Goal: Task Accomplishment & Management: Manage account settings

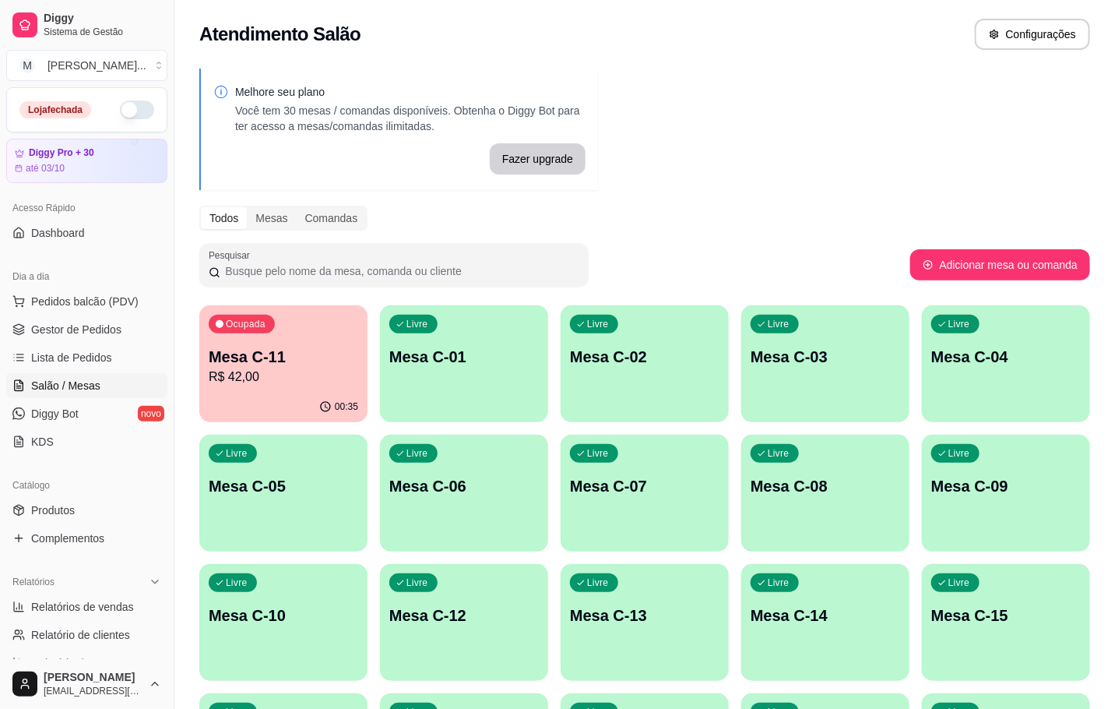
click at [316, 363] on p "Mesa C-11" at bounding box center [284, 357] width 150 height 22
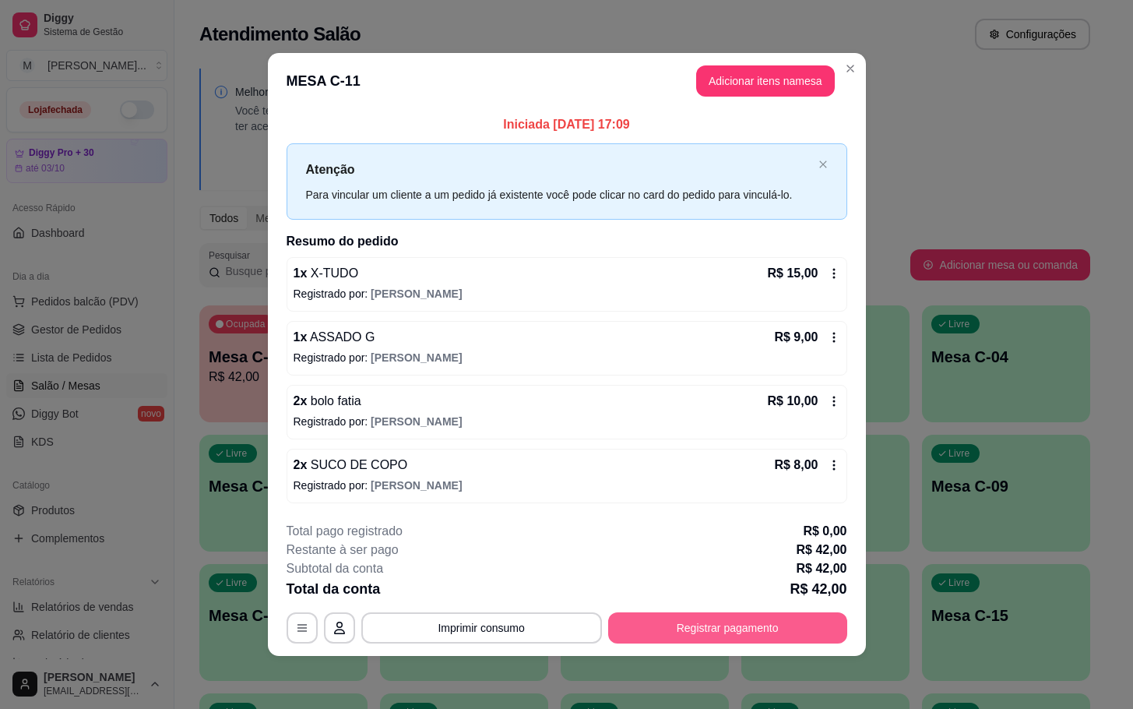
click at [730, 632] on button "Registrar pagamento" at bounding box center [727, 627] width 239 height 31
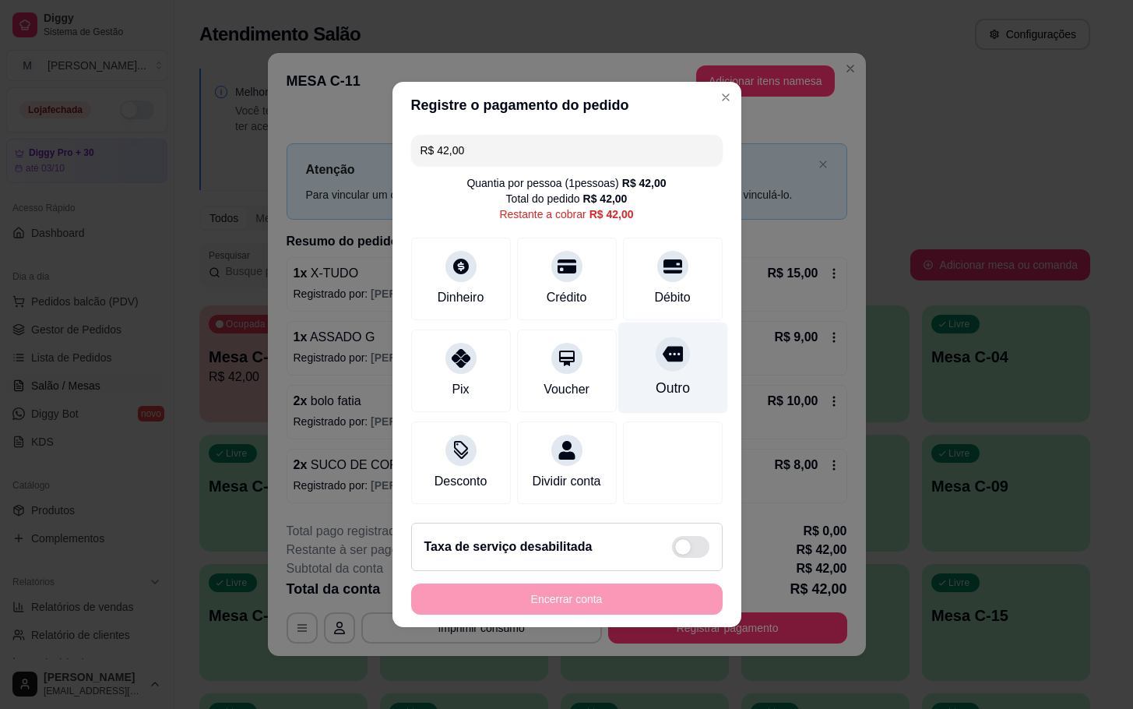
click at [662, 347] on icon at bounding box center [672, 355] width 20 height 16
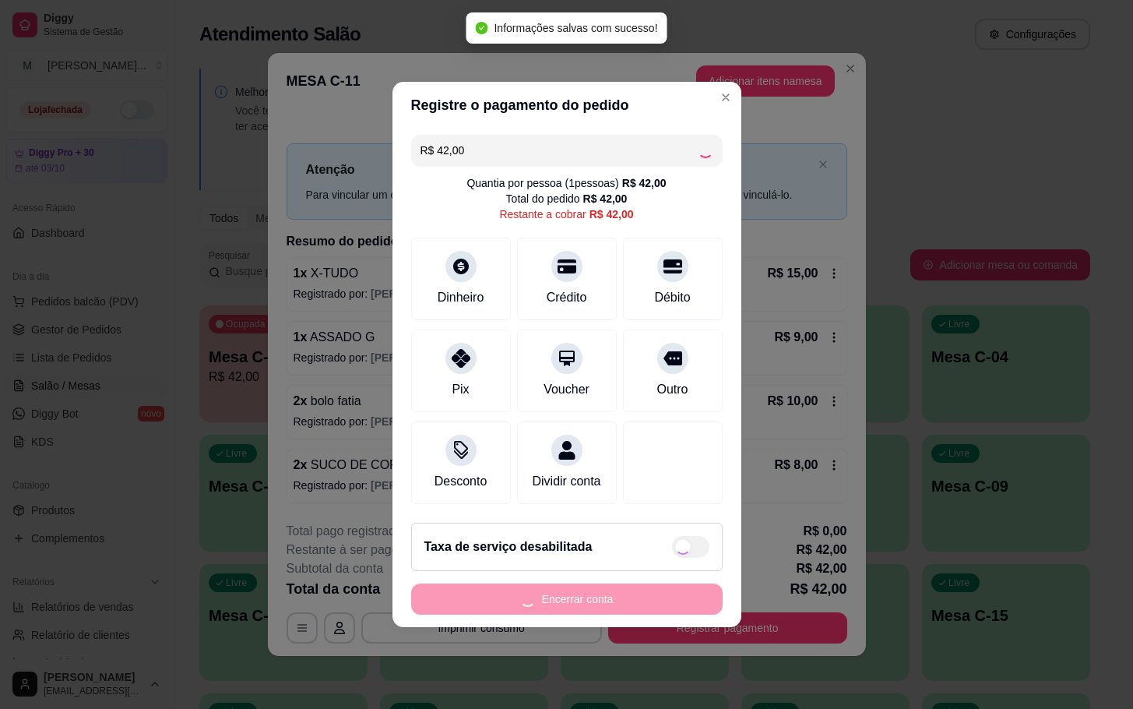
type input "R$ 0,00"
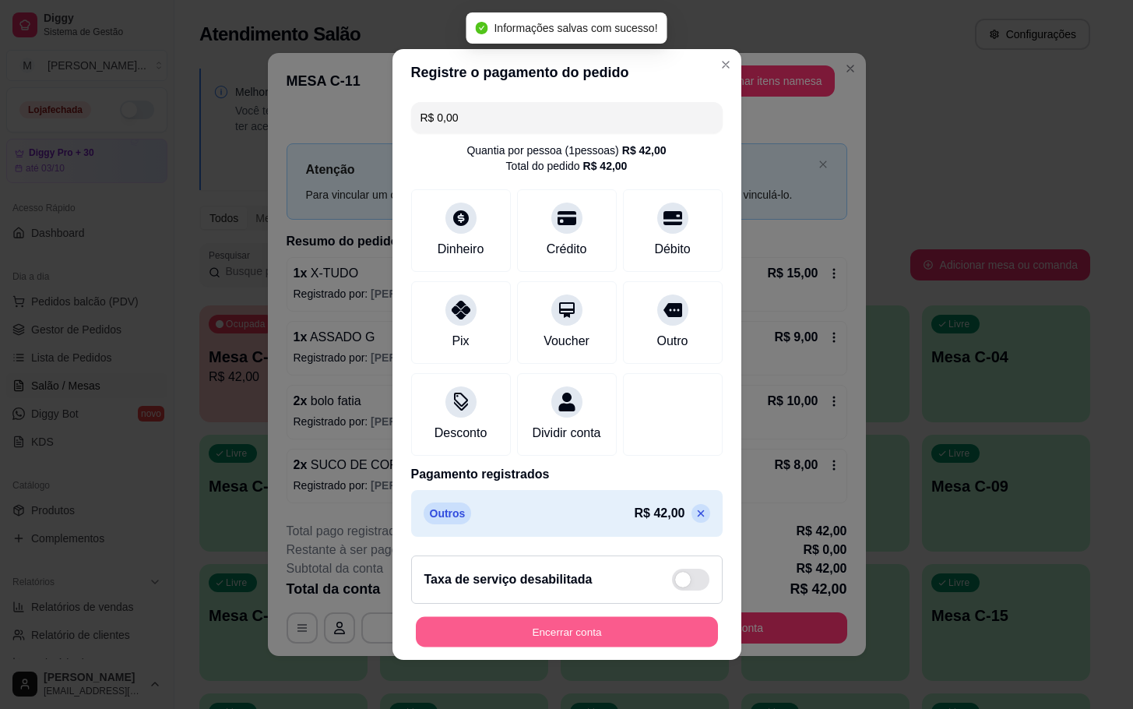
click at [601, 646] on button "Encerrar conta" at bounding box center [567, 632] width 302 height 30
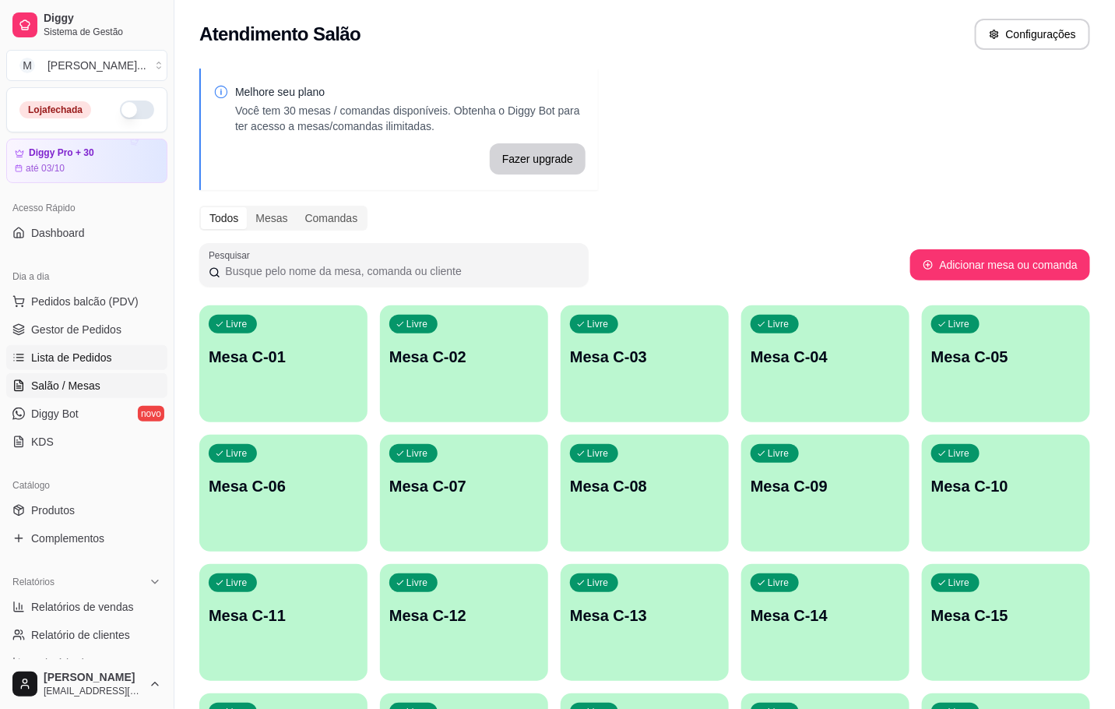
click at [64, 350] on span "Lista de Pedidos" at bounding box center [71, 358] width 81 height 16
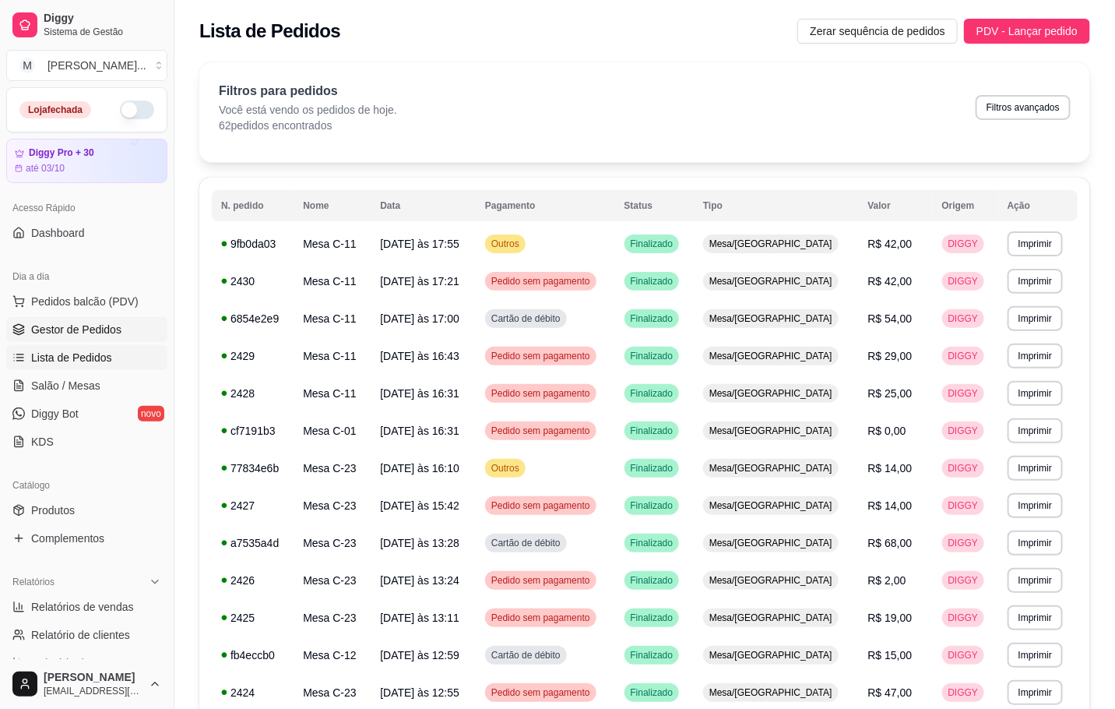
click at [33, 322] on span "Gestor de Pedidos" at bounding box center [76, 330] width 90 height 16
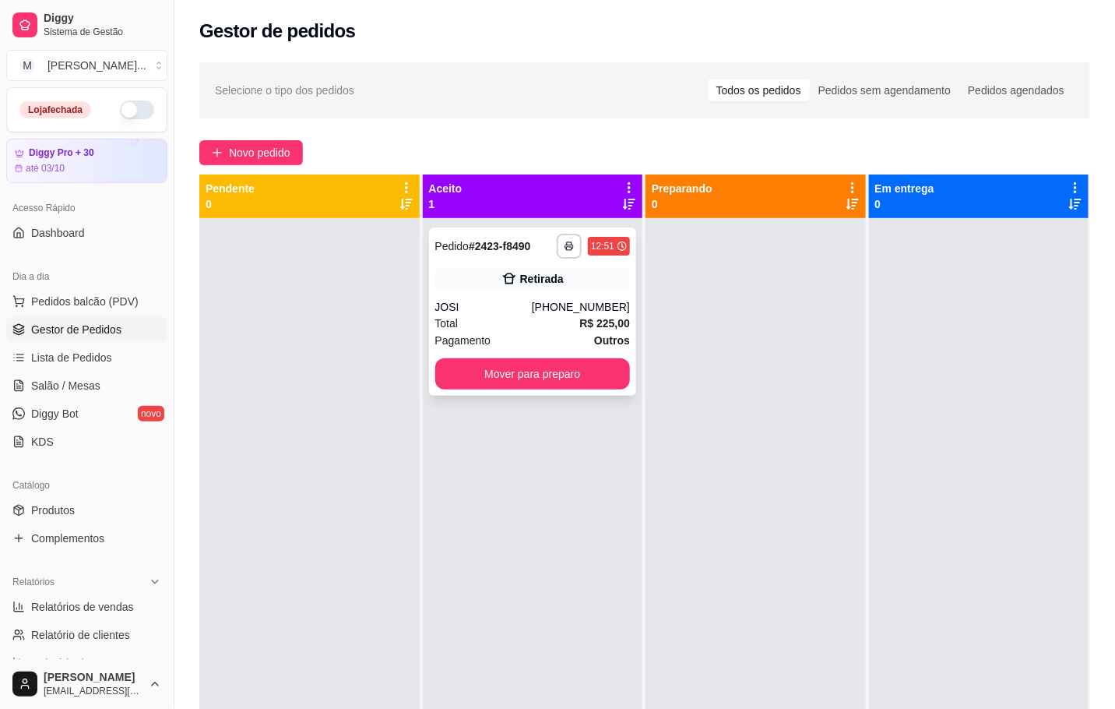
click at [453, 305] on div "JOSI" at bounding box center [483, 307] width 97 height 16
click at [429, 298] on div "**********" at bounding box center [533, 311] width 208 height 168
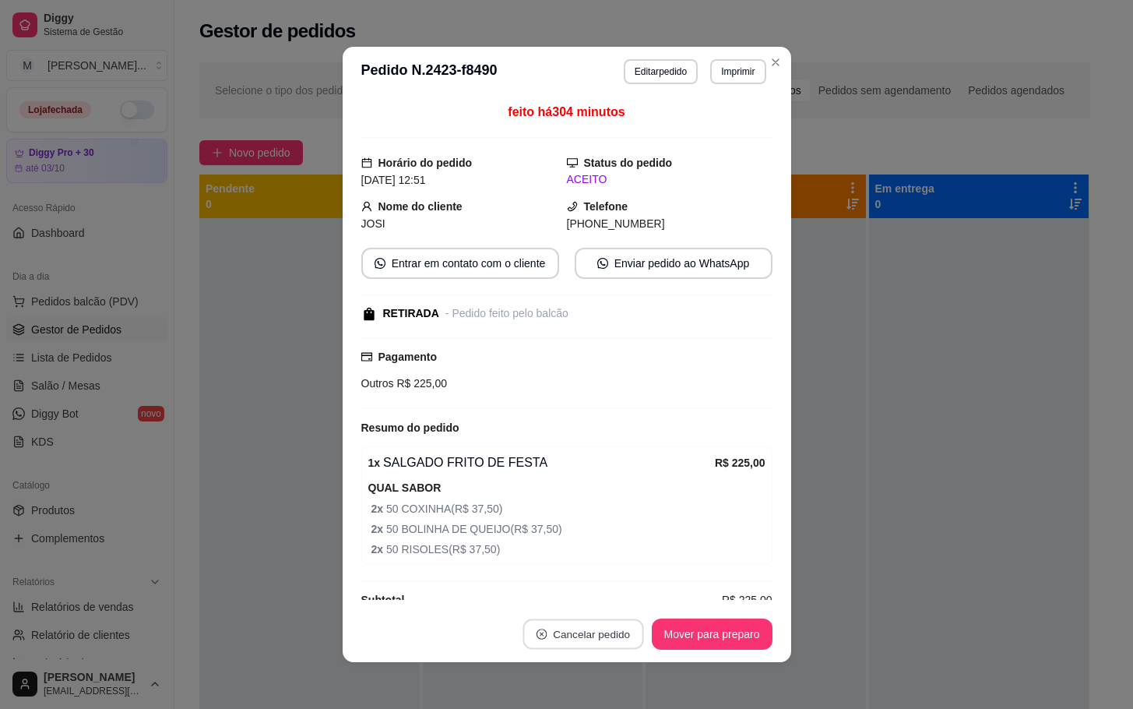
click at [531, 646] on button "Cancelar pedido" at bounding box center [583, 634] width 121 height 30
click at [610, 592] on button "Sim" at bounding box center [617, 596] width 61 height 30
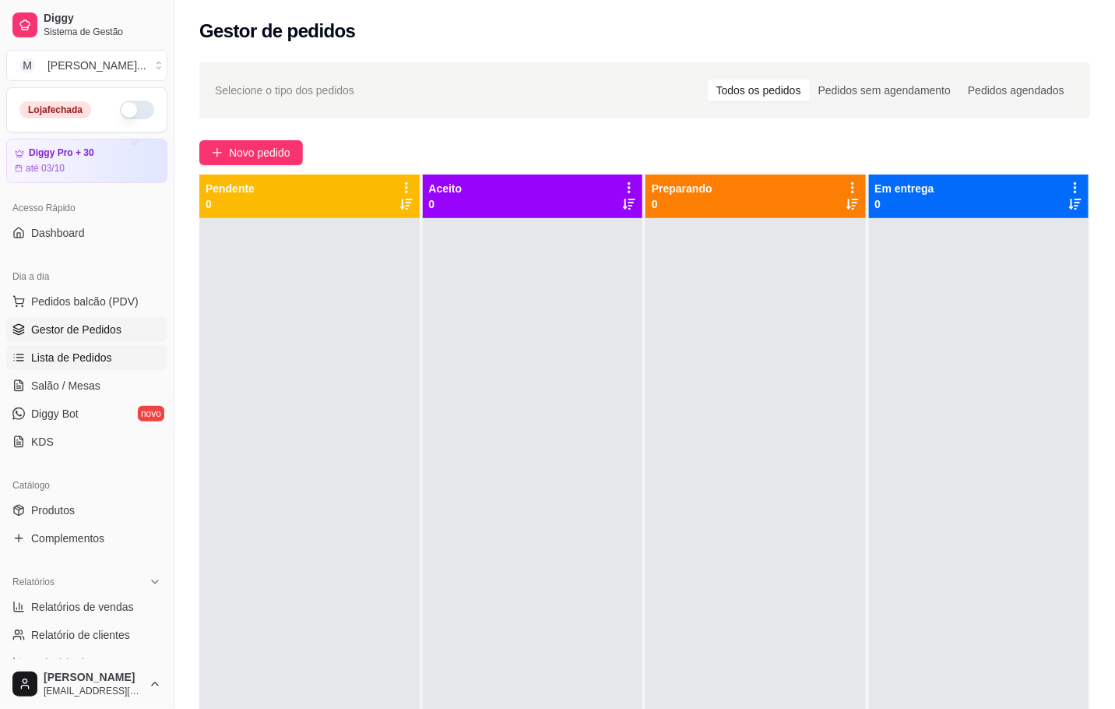
click at [79, 367] on link "Lista de Pedidos" at bounding box center [86, 357] width 161 height 25
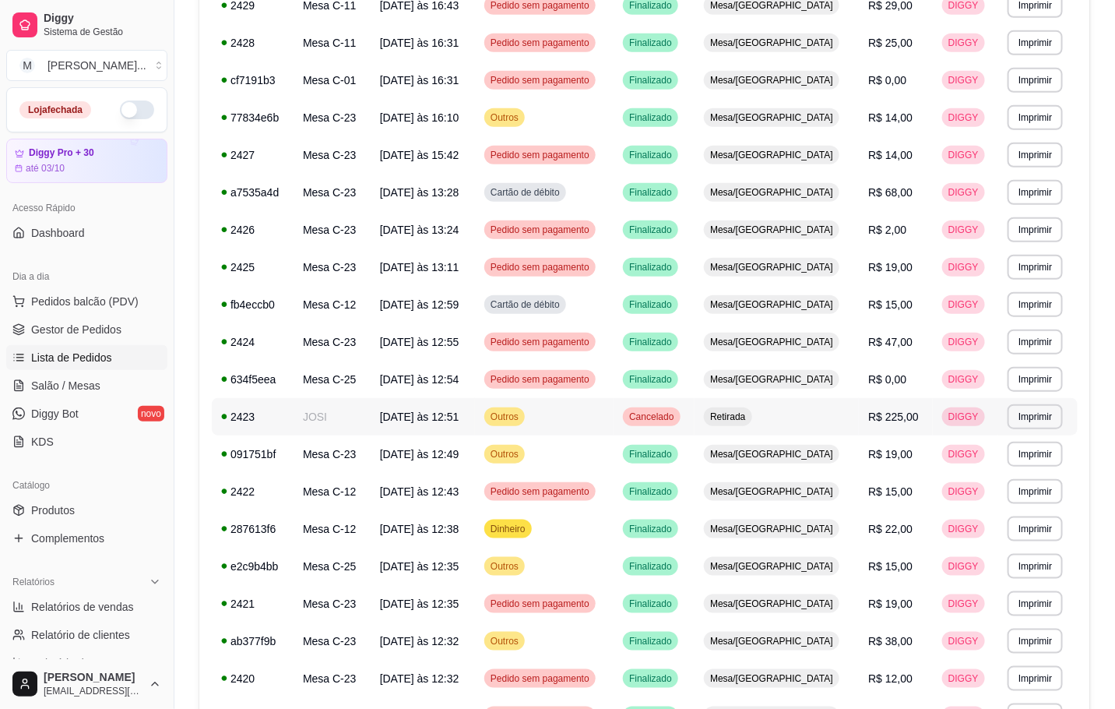
scroll to position [467, 0]
